Goal: Task Accomplishment & Management: Use online tool/utility

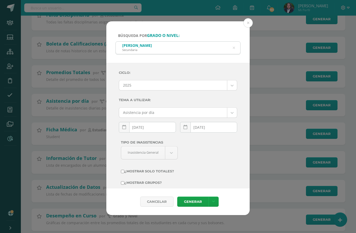
scroll to position [755, 0]
click at [250, 18] on button at bounding box center [247, 22] width 9 height 9
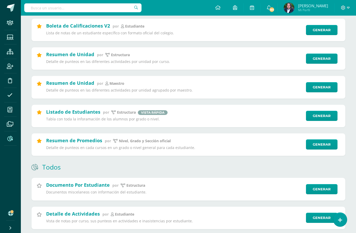
scroll to position [151, 0]
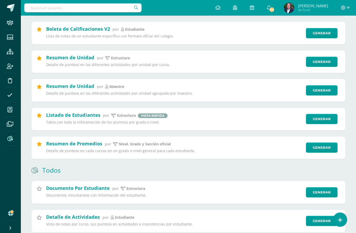
click at [324, 93] on link "Generar" at bounding box center [322, 90] width 32 height 10
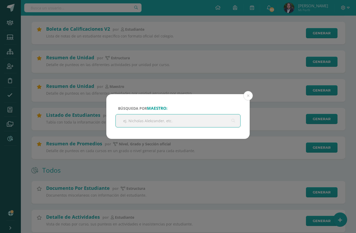
click at [193, 124] on input "text" at bounding box center [178, 121] width 124 height 13
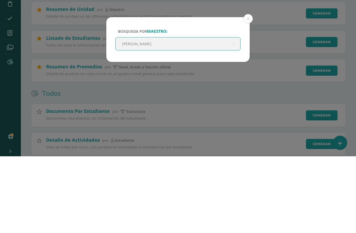
type input "[PERSON_NAME]"
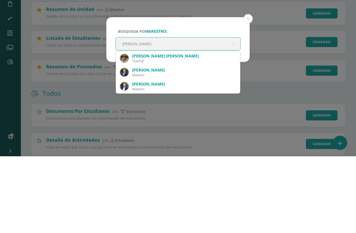
click at [164, 130] on div "[PERSON_NAME] [PERSON_NAME]" at bounding box center [184, 132] width 104 height 5
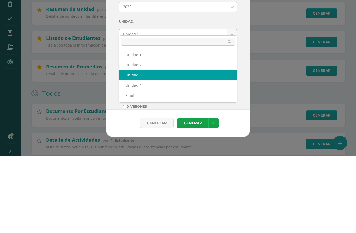
select select "Unidad 3"
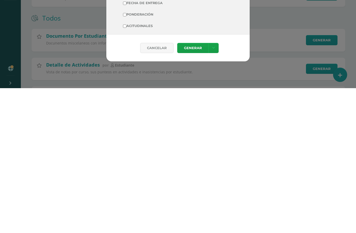
scroll to position [40, 0]
click at [126, 169] on input "Acitudinales" at bounding box center [124, 170] width 3 height 3
checkbox input "true"
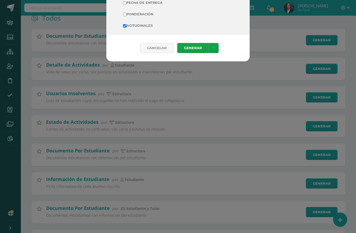
click at [196, 52] on link "Generar" at bounding box center [192, 48] width 31 height 10
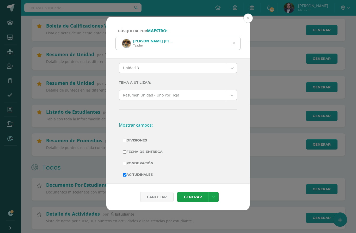
scroll to position [157, 0]
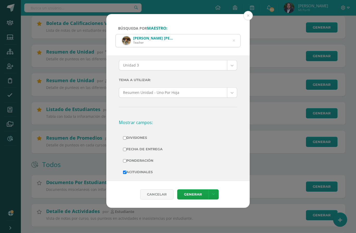
click at [235, 34] on icon at bounding box center [234, 40] width 2 height 13
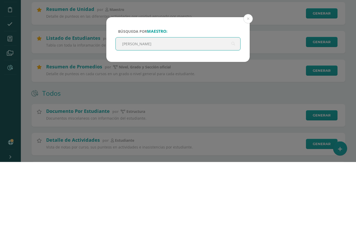
type input "[PERSON_NAME]"
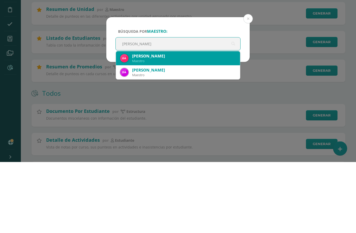
click at [172, 125] on div "[PERSON_NAME]" at bounding box center [184, 127] width 104 height 5
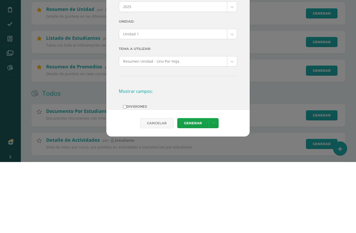
scroll to position [0, 0]
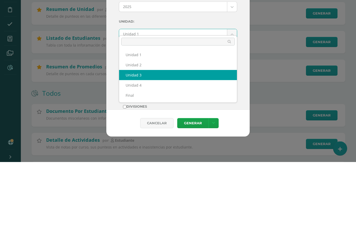
select select "Unidad 3"
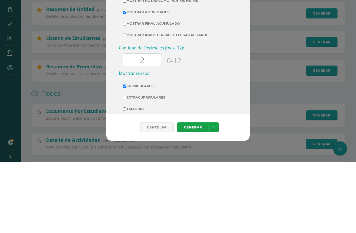
scroll to position [156, 0]
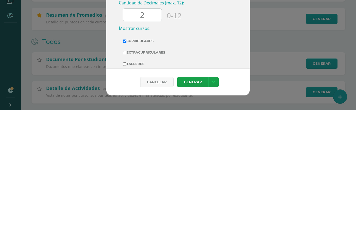
click at [196, 200] on link "Generar" at bounding box center [192, 205] width 31 height 10
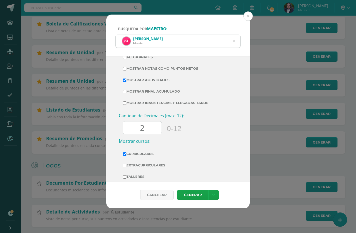
scroll to position [157, 0]
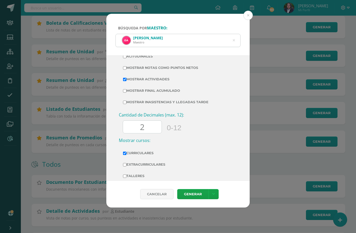
click at [239, 36] on div "[PERSON_NAME] Maestro" at bounding box center [178, 40] width 124 height 13
click at [234, 34] on icon at bounding box center [234, 40] width 2 height 13
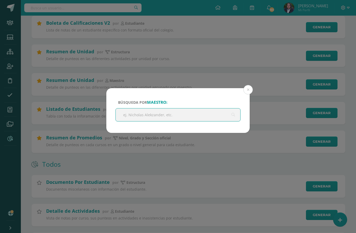
scroll to position [157, 0]
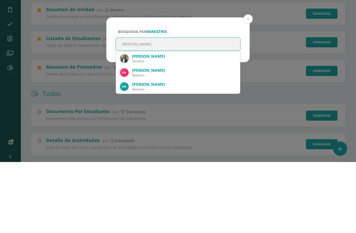
type input "[PERSON_NAME]"
click at [183, 125] on div "[PERSON_NAME]" at bounding box center [184, 127] width 104 height 5
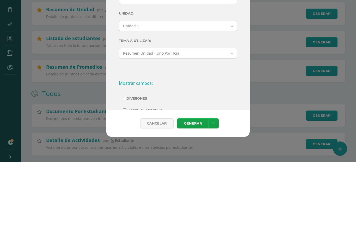
scroll to position [7, 0]
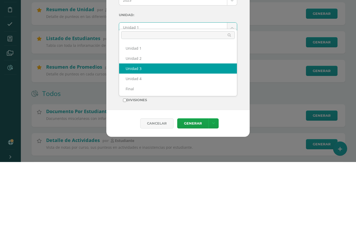
select select "Unidad 3"
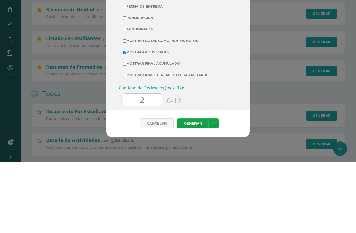
scroll to position [122, 0]
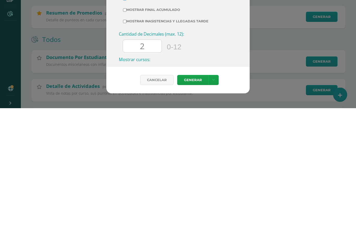
click at [193, 200] on link "Generar" at bounding box center [192, 205] width 31 height 10
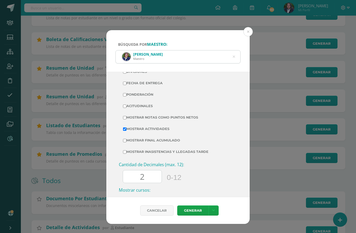
scroll to position [138, 0]
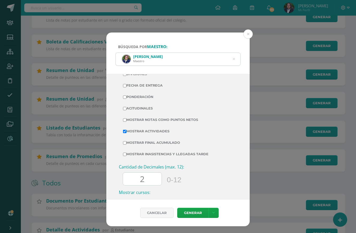
click at [234, 54] on icon at bounding box center [233, 59] width 11 height 11
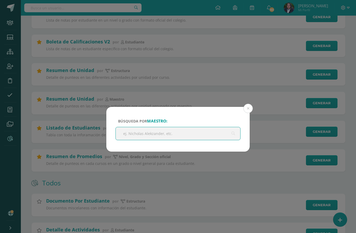
scroll to position [138, 0]
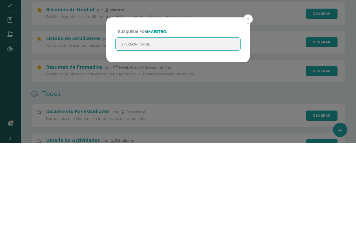
type input "[PERSON_NAME]"
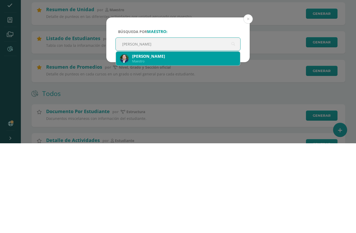
click at [176, 144] on div "[PERSON_NAME]" at bounding box center [184, 146] width 104 height 5
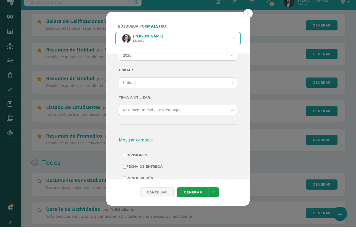
scroll to position [26, 0]
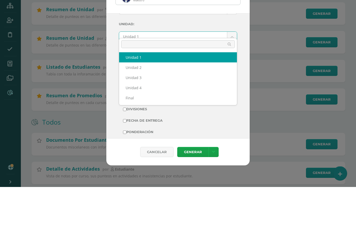
scroll to position [199, 0]
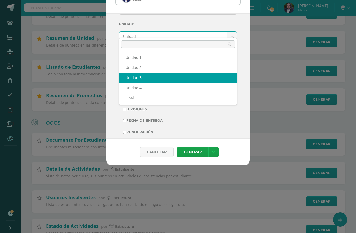
select select "Unidad 3"
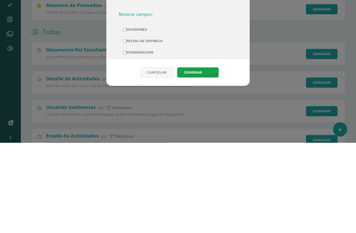
click at [196, 158] on link "Generar" at bounding box center [192, 163] width 31 height 10
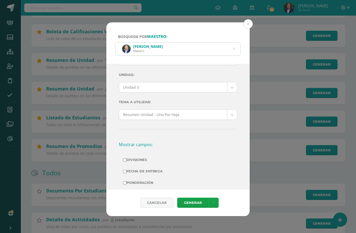
scroll to position [150, 0]
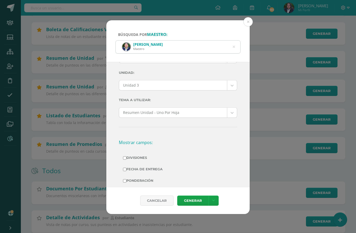
click at [238, 41] on div "[PERSON_NAME]" at bounding box center [178, 47] width 124 height 13
click at [235, 40] on icon at bounding box center [234, 46] width 2 height 13
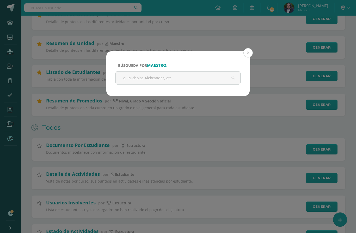
scroll to position [194, 0]
click at [196, 76] on input "text" at bounding box center [178, 77] width 124 height 13
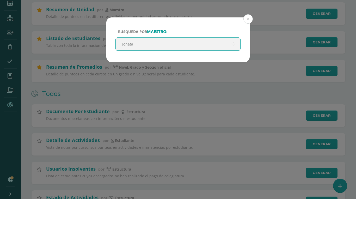
type input "[PERSON_NAME]"
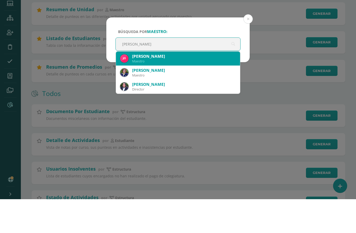
click at [165, 88] on div "[PERSON_NAME]" at bounding box center [184, 90] width 104 height 5
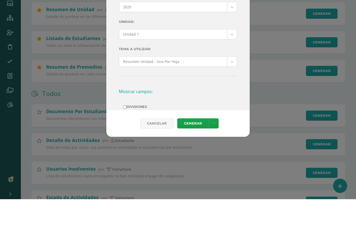
scroll to position [0, 0]
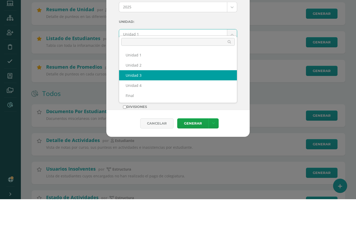
select select "Unidad 3"
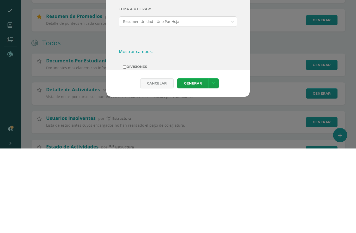
click at [192, 163] on link "Generar" at bounding box center [192, 168] width 31 height 10
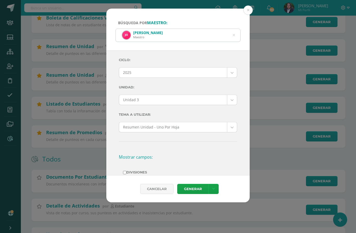
scroll to position [162, 0]
click at [234, 28] on icon at bounding box center [234, 34] width 2 height 13
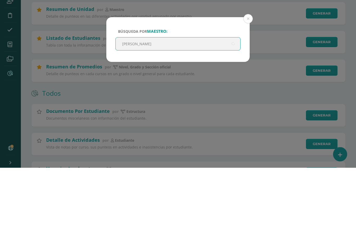
type input "Katerin"
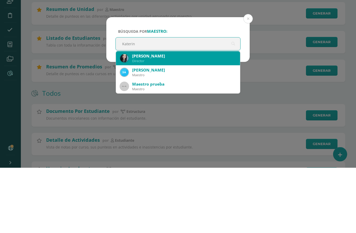
click at [176, 119] on div "[PERSON_NAME]" at bounding box center [184, 121] width 104 height 5
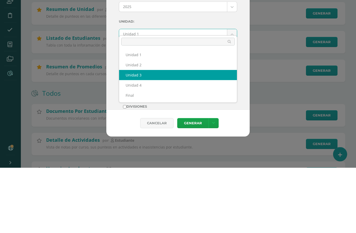
select select "Unidad 3"
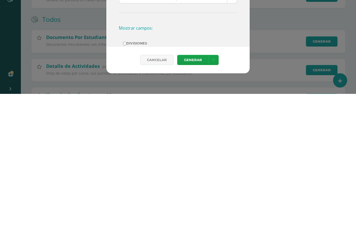
click at [189, 195] on link "Generar" at bounding box center [192, 200] width 31 height 10
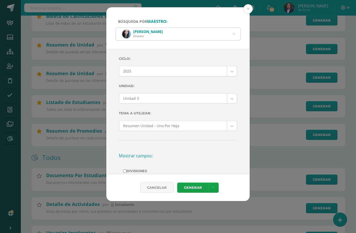
scroll to position [166, 0]
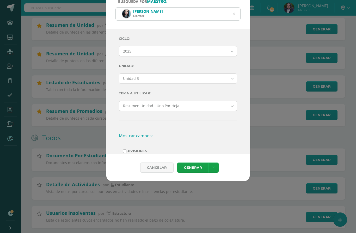
scroll to position [183, 0]
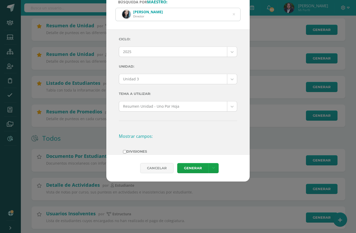
click at [234, 8] on icon at bounding box center [234, 14] width 2 height 13
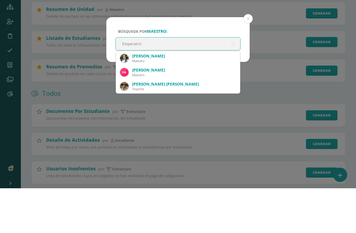
type input "Emperatriz"
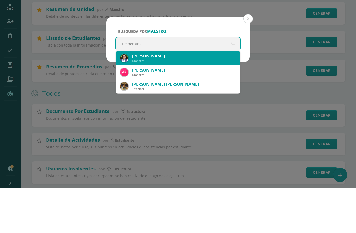
click at [170, 98] on div "[PERSON_NAME]" at bounding box center [184, 100] width 104 height 5
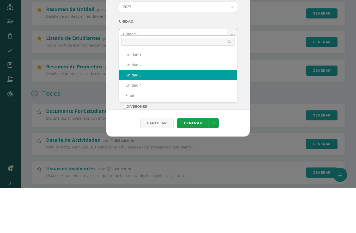
select select "Unidad 3"
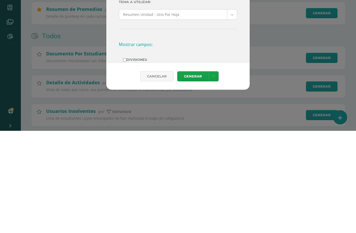
click at [194, 174] on link "Generar" at bounding box center [192, 179] width 31 height 10
